Goal: Task Accomplishment & Management: Use online tool/utility

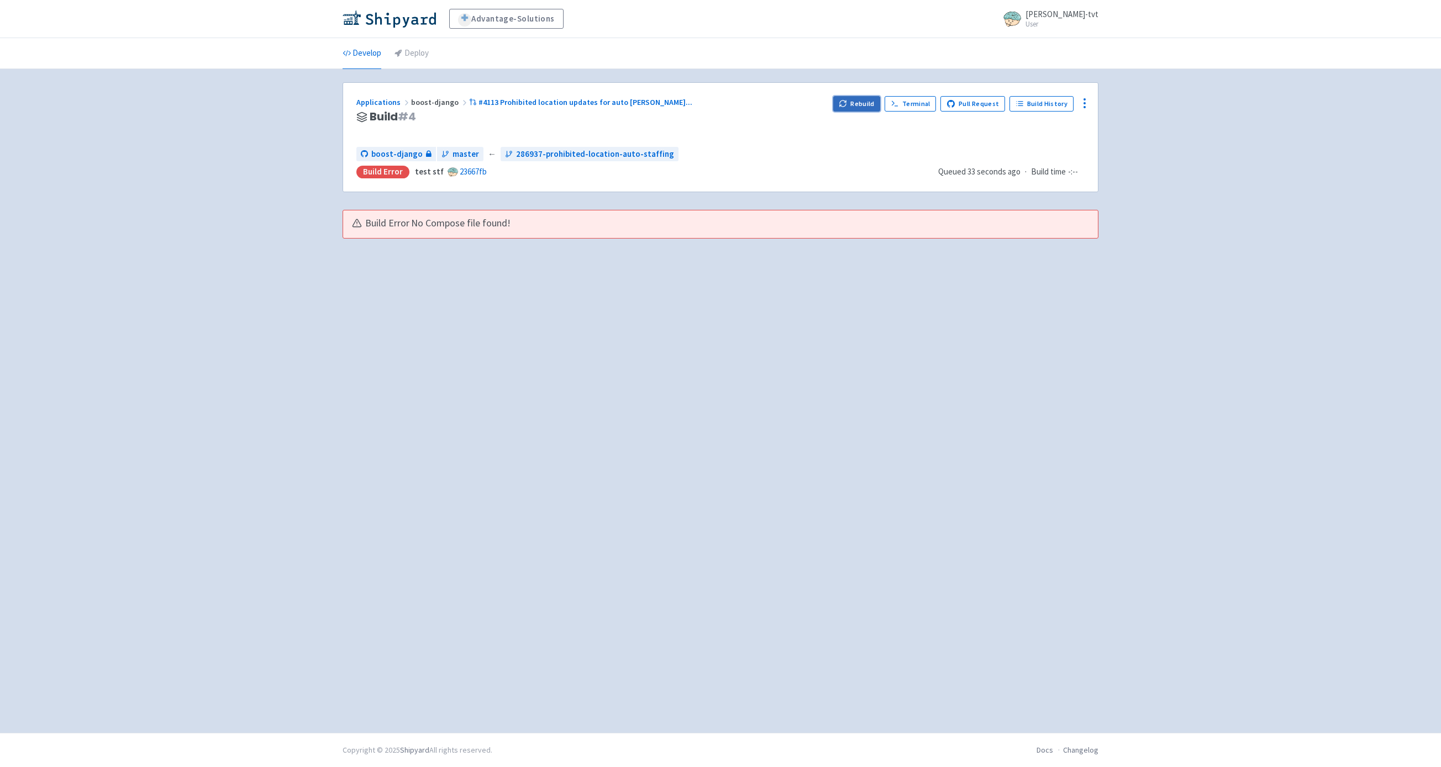
click at [866, 101] on button "Rebuild" at bounding box center [857, 103] width 48 height 15
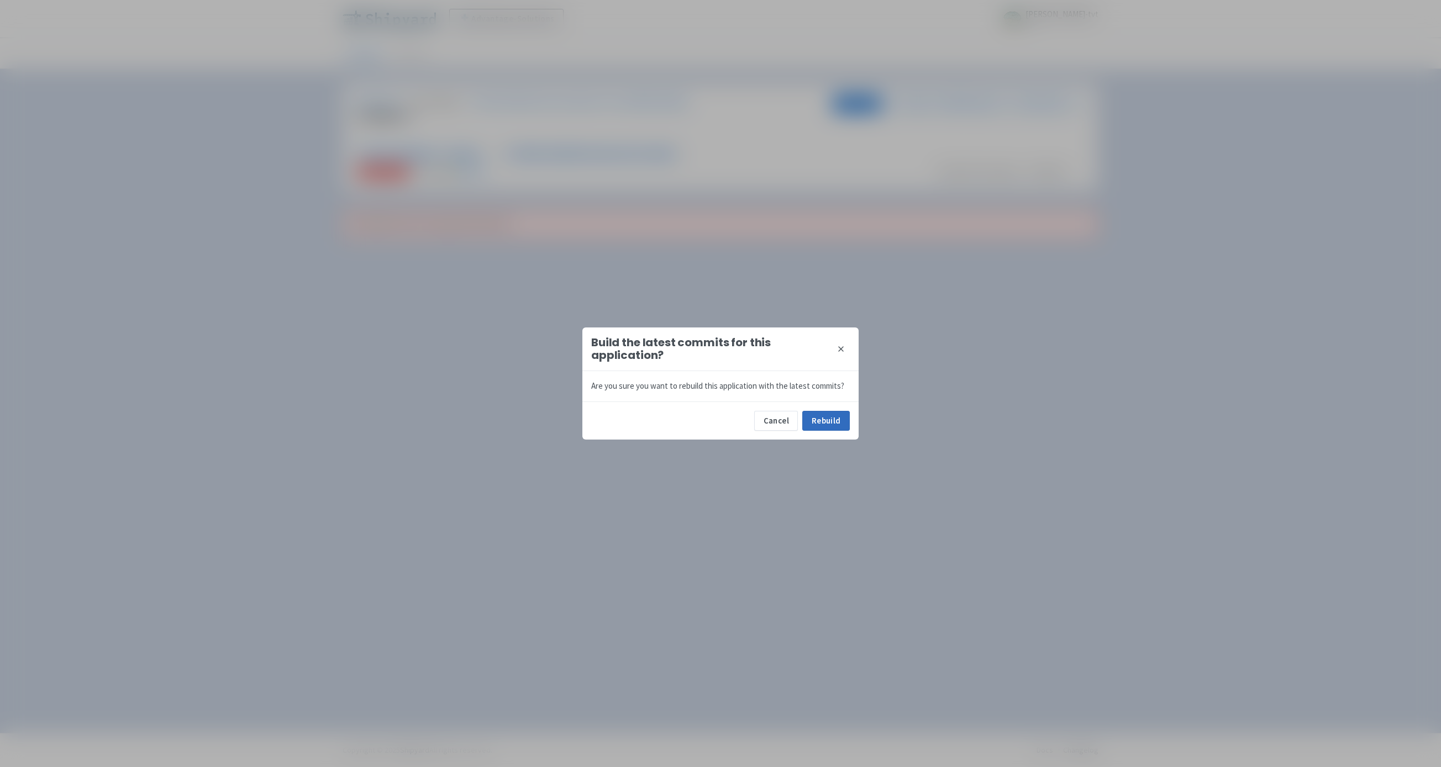
click at [823, 415] on button "Rebuild" at bounding box center [826, 421] width 48 height 20
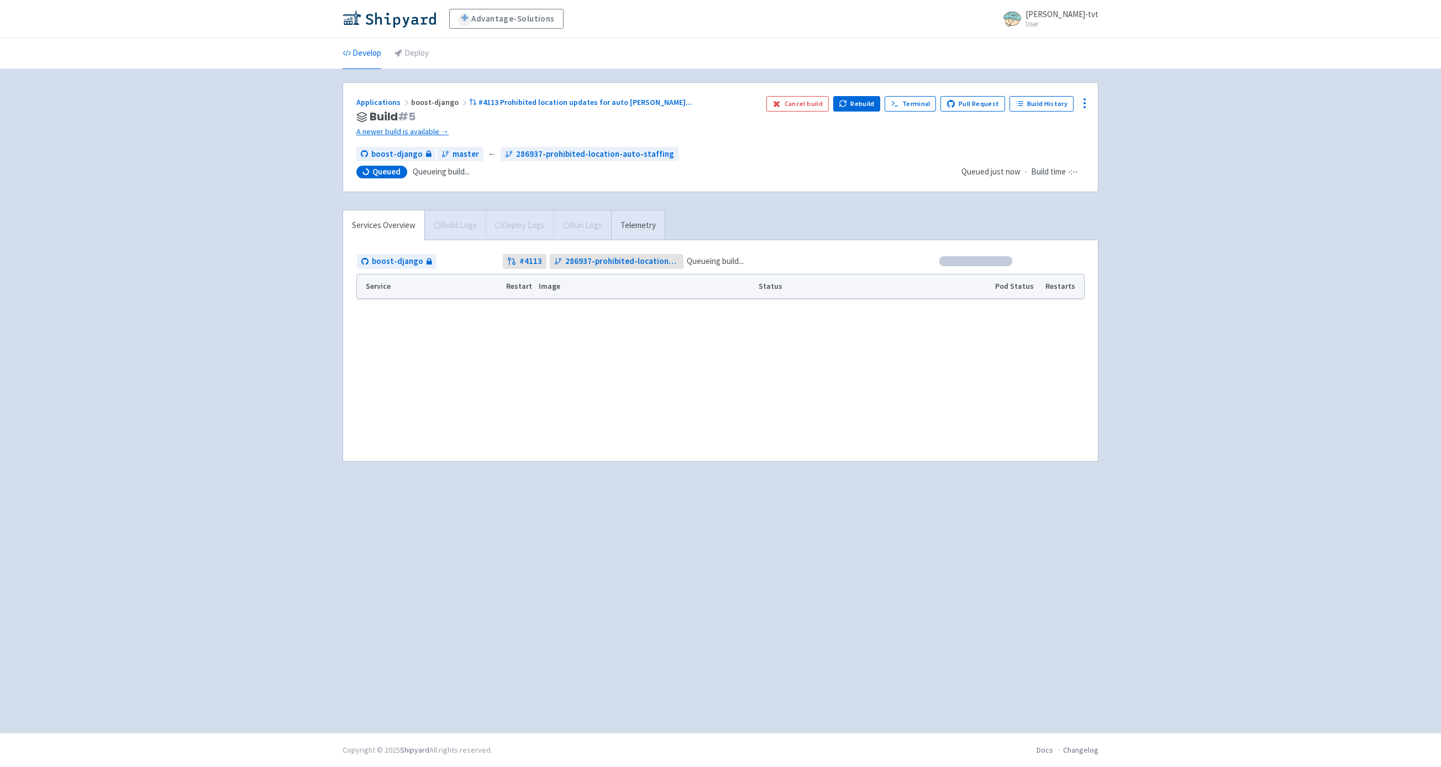
click at [240, 326] on div "Advantage-Solutions ian-tvt User Profile Sign out Develop Deploy" at bounding box center [720, 366] width 1441 height 733
click at [314, 327] on div "Advantage-Solutions ian-tvt User Profile Sign out Develop Deploy" at bounding box center [720, 366] width 1441 height 733
click at [299, 280] on div "Advantage-Solutions ian-tvt User Profile Sign out Develop Deploy" at bounding box center [720, 366] width 1441 height 733
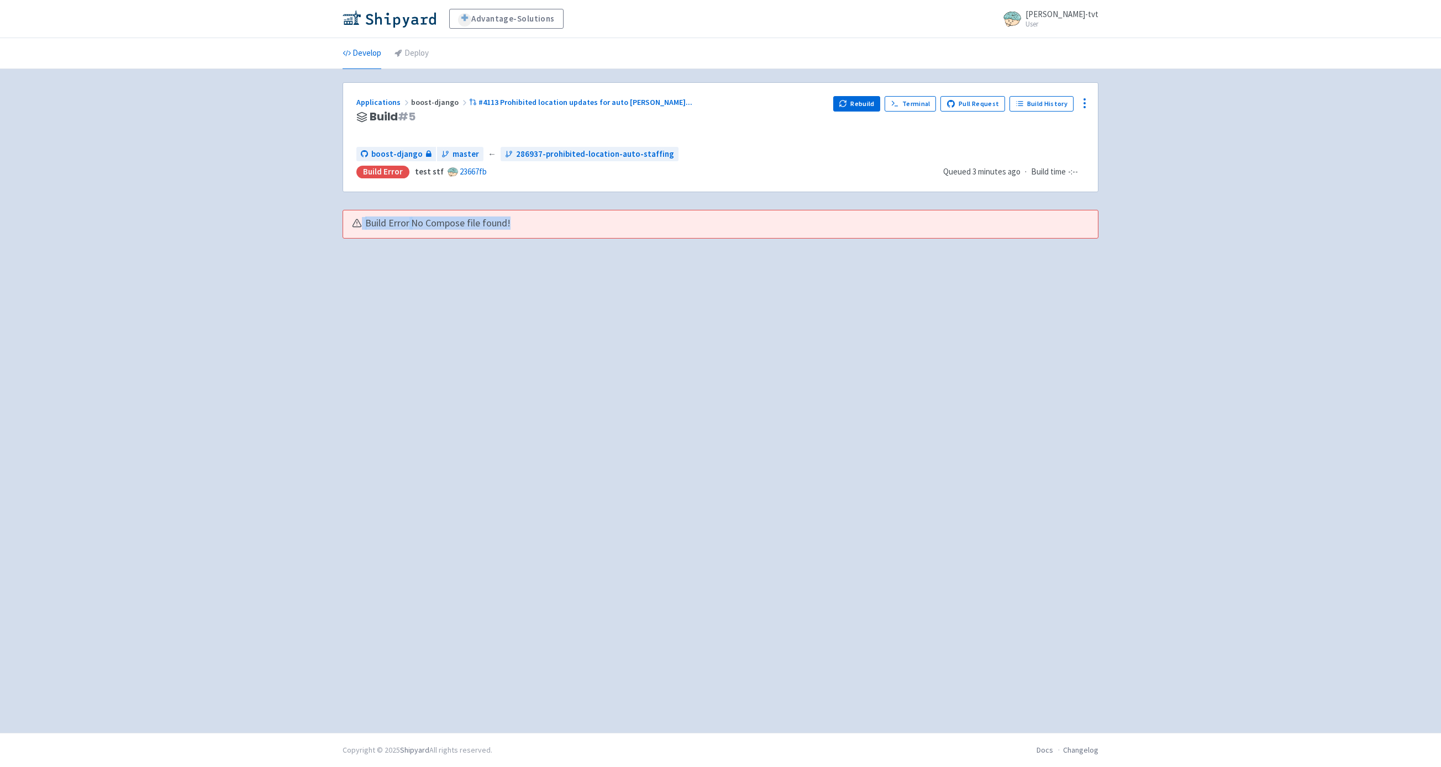
drag, startPoint x: 568, startPoint y: 225, endPoint x: 288, endPoint y: 225, distance: 279.5
click at [288, 225] on div "Advantage-Solutions ian-tvt User Profile Sign out Develop Deploy" at bounding box center [720, 366] width 1441 height 733
click at [440, 347] on div "Applications boost-django #4113 Prohibited location updates for auto staffin ..…" at bounding box center [720, 400] width 756 height 637
click at [1040, 106] on link "Build History" at bounding box center [1041, 103] width 64 height 15
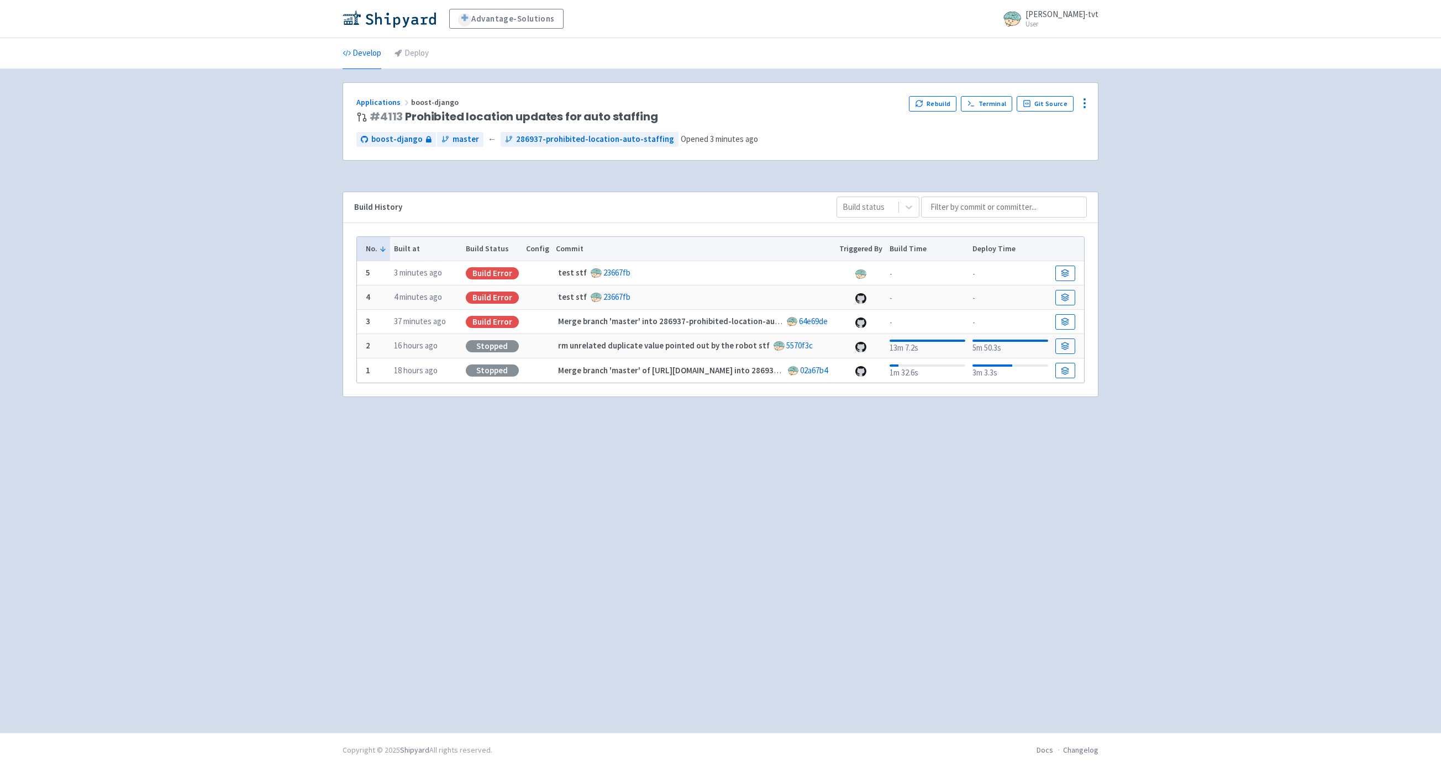
click at [197, 280] on div "Advantage-Solutions ian-tvt User Profile Sign out Develop Deploy" at bounding box center [720, 366] width 1441 height 733
click at [936, 98] on button "Rebuild" at bounding box center [933, 103] width 48 height 15
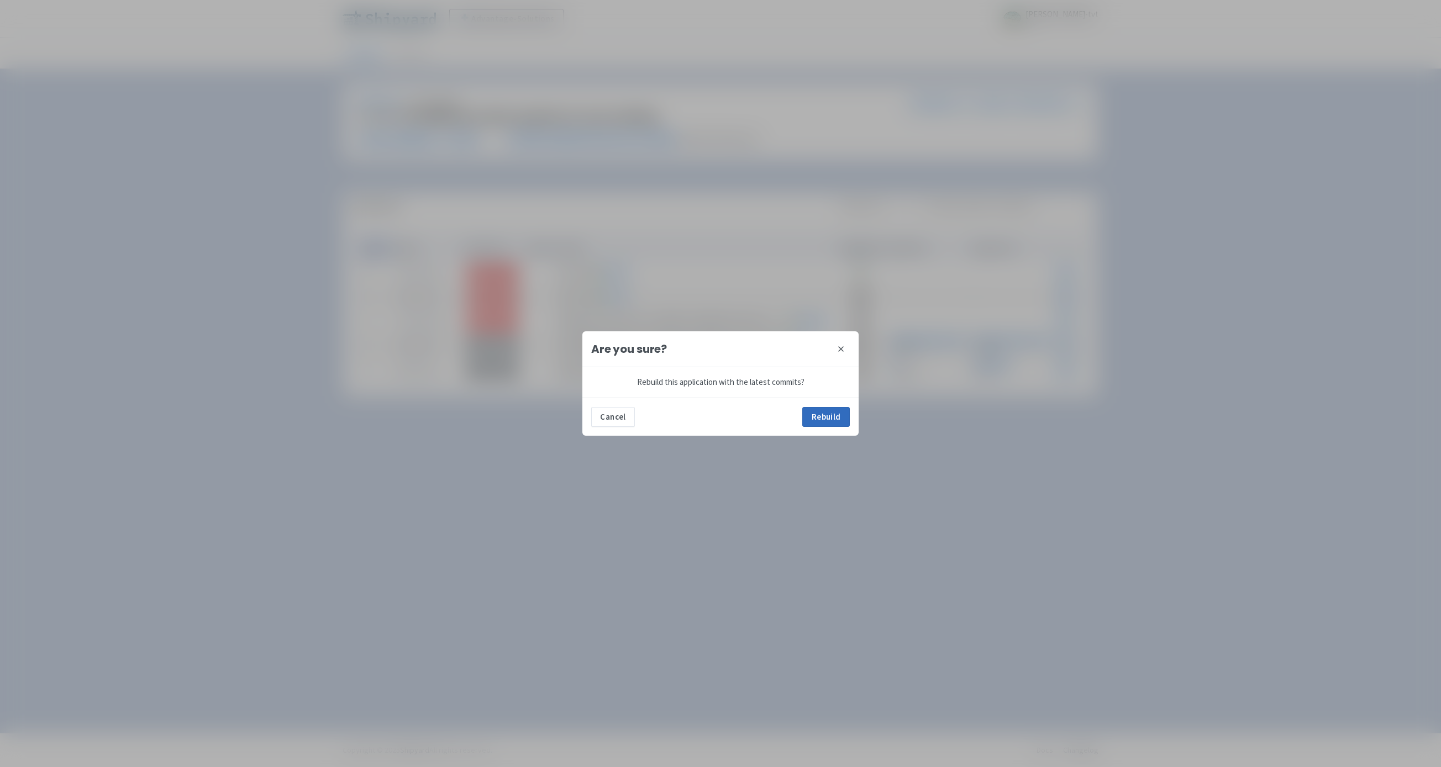
click at [813, 412] on button "Rebuild" at bounding box center [826, 417] width 48 height 20
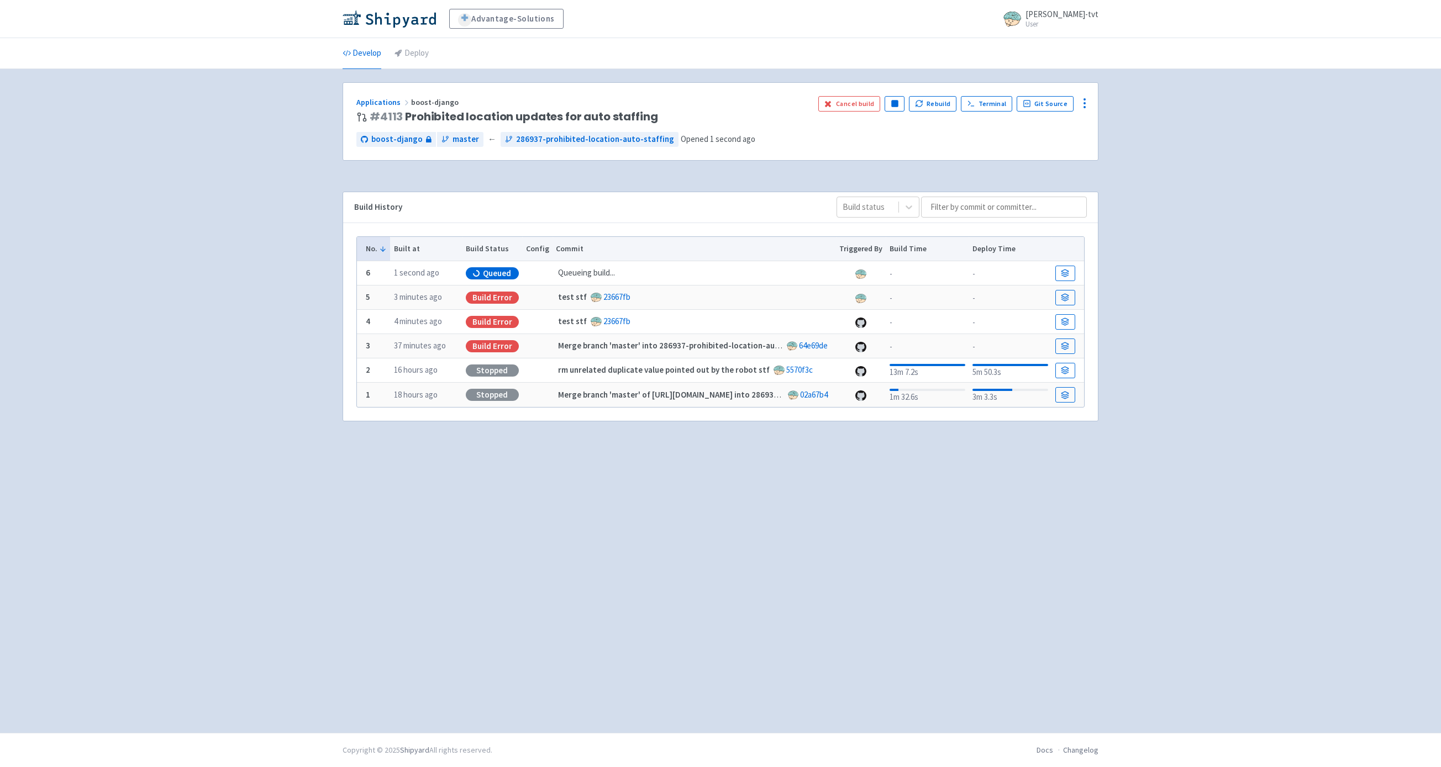
click at [325, 452] on div "Advantage-Solutions ian-tvt User Profile Sign out Develop Deploy" at bounding box center [720, 366] width 1441 height 733
click at [313, 432] on div "Advantage-Solutions ian-tvt User Profile Sign out Develop Deploy" at bounding box center [720, 366] width 1441 height 733
click at [1061, 272] on icon at bounding box center [1065, 273] width 8 height 8
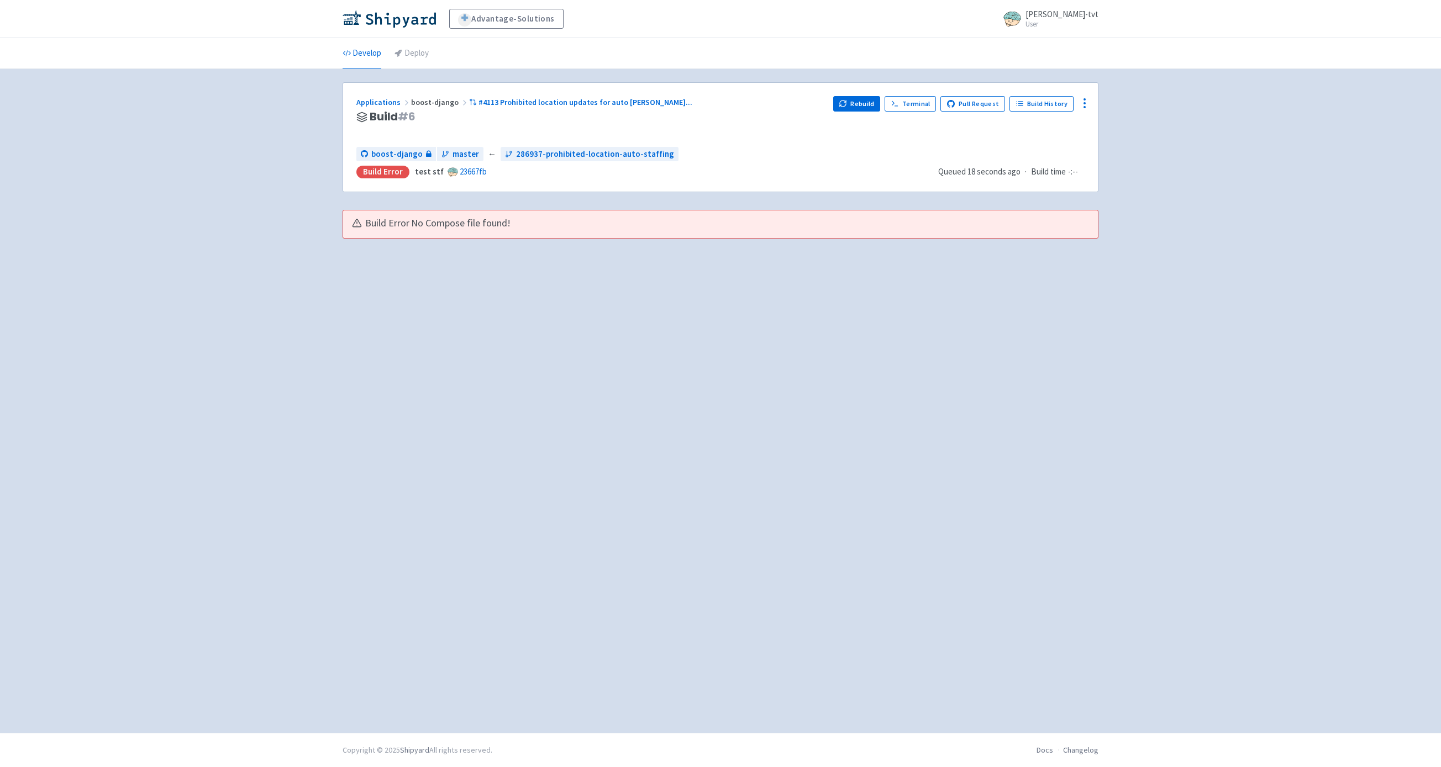
click at [649, 286] on div "Applications boost-django #4113 Prohibited location updates for auto [PERSON_NA…" at bounding box center [720, 400] width 756 height 637
click at [351, 54] on link "Develop" at bounding box center [361, 53] width 39 height 31
drag, startPoint x: 531, startPoint y: 229, endPoint x: 340, endPoint y: 228, distance: 191.1
click at [340, 228] on div "Build Error No Compose file found!" at bounding box center [720, 224] width 769 height 29
copy div "Build Error No Compose file found!"
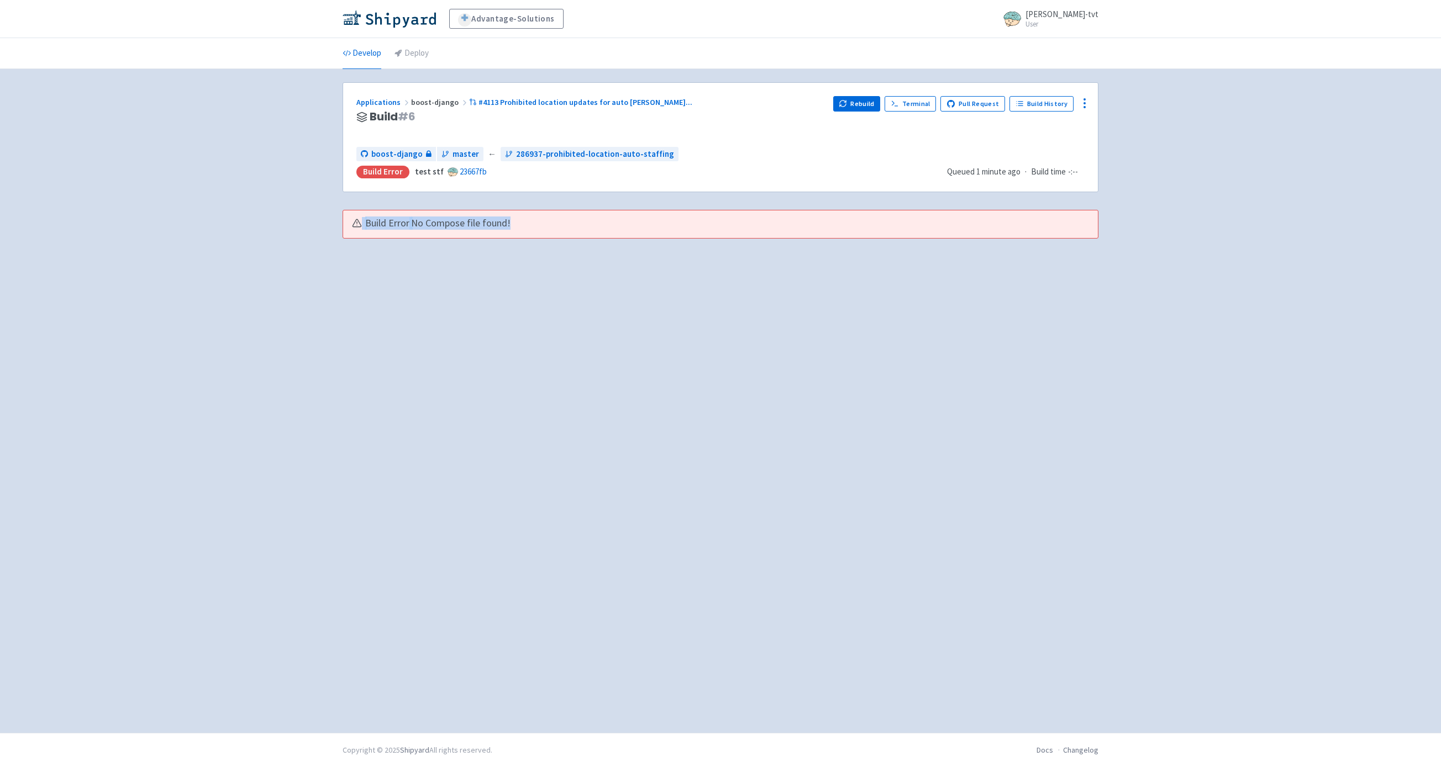
click at [275, 357] on div "Advantage-Solutions ian-tvt User Profile Sign out Develop Deploy" at bounding box center [720, 366] width 1441 height 733
click at [249, 330] on div "Advantage-Solutions ian-tvt User Profile Sign out Develop Deploy" at bounding box center [720, 366] width 1441 height 733
click at [1230, 193] on div "Advantage-Solutions ian-tvt User Profile Sign out Develop Deploy" at bounding box center [720, 366] width 1441 height 733
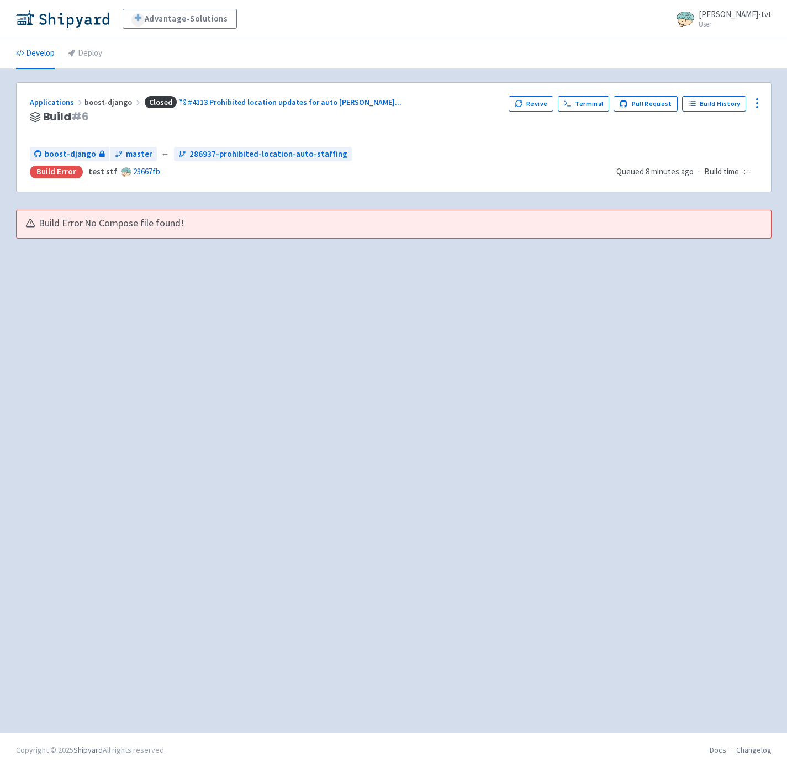
click at [412, 43] on ul "Develop Deploy" at bounding box center [393, 53] width 769 height 30
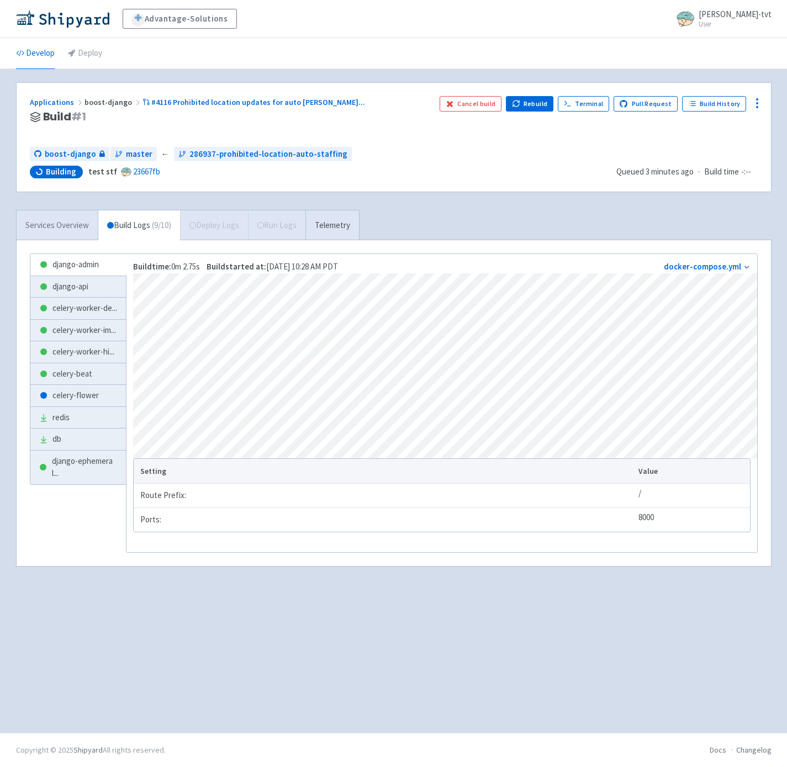
click at [47, 227] on link "Services Overview" at bounding box center [57, 225] width 81 height 30
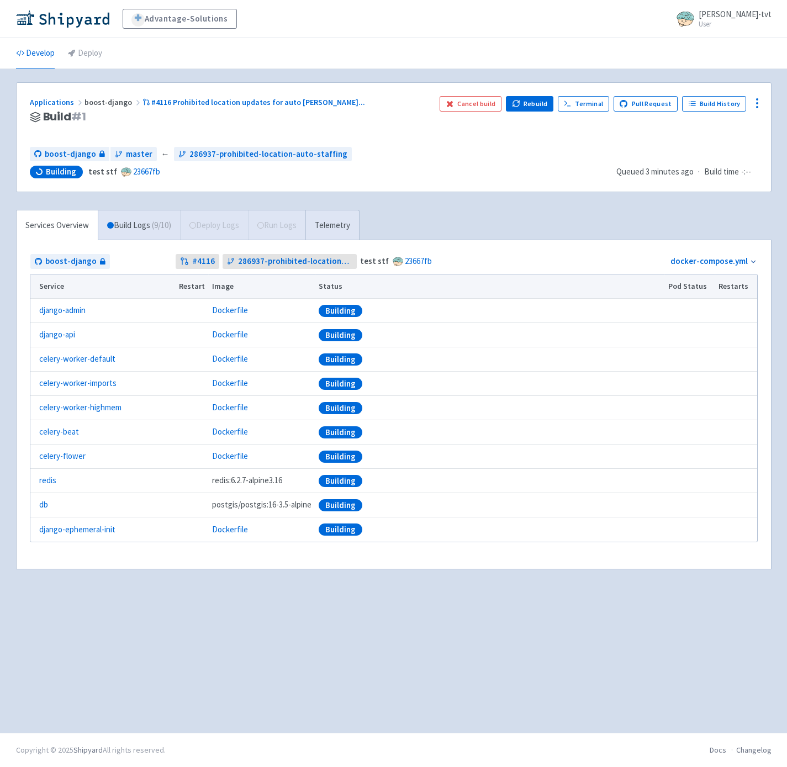
click at [330, 192] on div "Applications boost-django #4116 Prohibited location updates for auto staffin ..…" at bounding box center [394, 137] width 756 height 110
